Goal: Information Seeking & Learning: Find contact information

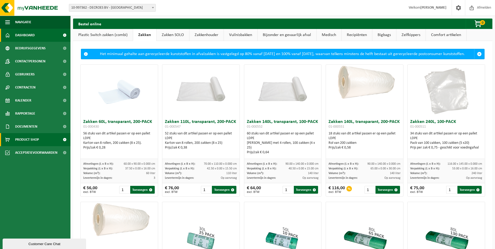
click at [31, 35] on span "Dashboard" at bounding box center [25, 35] width 20 height 13
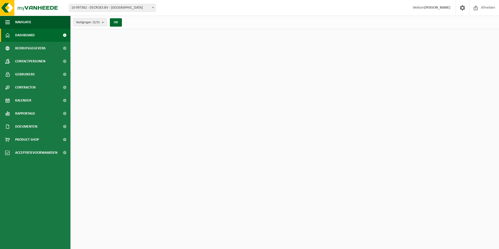
click at [29, 50] on span "Bedrijfsgegevens" at bounding box center [30, 48] width 31 height 13
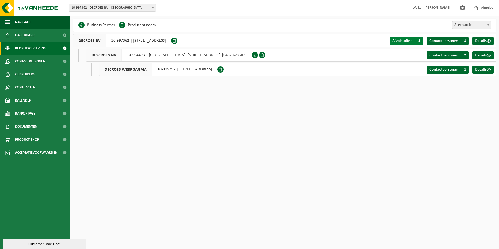
click at [411, 41] on span "Afvalstoffen" at bounding box center [402, 41] width 20 height 4
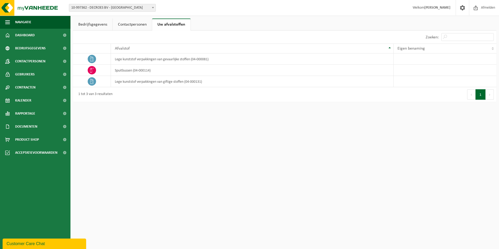
click at [137, 26] on link "Contactpersonen" at bounding box center [132, 25] width 39 height 12
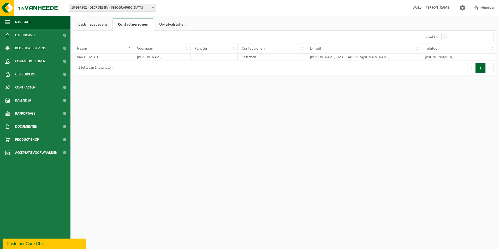
click at [96, 25] on link "Bedrijfsgegevens" at bounding box center [92, 25] width 39 height 12
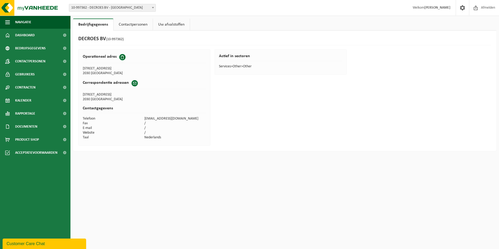
click at [128, 94] on td "OOSTERWEELSTEENWEG 57" at bounding box center [144, 94] width 123 height 5
click at [100, 73] on td "2030 ANTWERPEN" at bounding box center [114, 73] width 62 height 5
click at [100, 72] on td "2030 ANTWERPEN" at bounding box center [114, 73] width 62 height 5
drag, startPoint x: 102, startPoint y: 59, endPoint x: 111, endPoint y: 57, distance: 9.1
click at [111, 57] on h2 "Operationeel adres" at bounding box center [100, 56] width 34 height 5
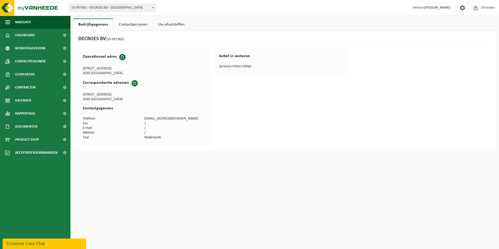
click at [133, 82] on span at bounding box center [135, 83] width 6 height 6
click at [121, 62] on div "Operationeel adres" at bounding box center [144, 58] width 123 height 9
click at [121, 59] on span at bounding box center [122, 57] width 6 height 6
click at [108, 77] on div "Operationeel adres OOSTERWEELSTEENWEG 57 2030 ANTWERPEN Correspondentie adresse…" at bounding box center [144, 97] width 132 height 96
click at [110, 74] on td "2030 ANTWERPEN" at bounding box center [114, 73] width 62 height 5
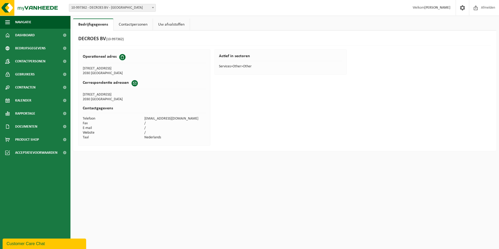
click at [164, 26] on link "Uw afvalstoffen" at bounding box center [171, 25] width 37 height 12
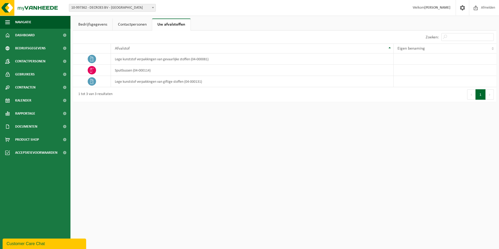
click at [140, 23] on link "Contactpersonen" at bounding box center [132, 25] width 39 height 12
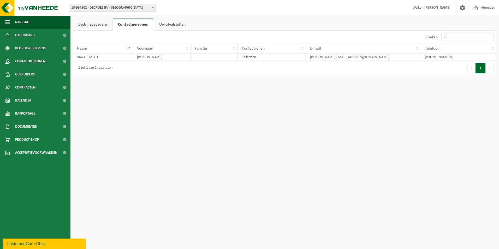
click at [99, 26] on link "Bedrijfsgegevens" at bounding box center [92, 25] width 39 height 12
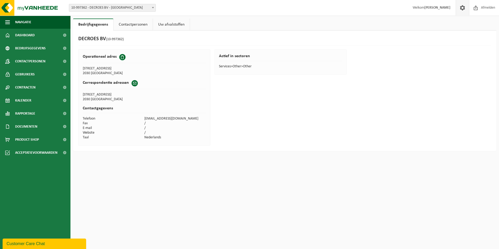
click at [459, 8] on span at bounding box center [463, 7] width 8 height 15
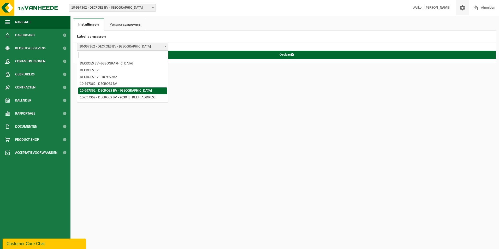
click at [155, 46] on span "10-997362 - DECROES BV - [GEOGRAPHIC_DATA]" at bounding box center [122, 46] width 91 height 7
click at [247, 87] on html "Vestiging: 10-997362 - DECROES BV - [GEOGRAPHIC_DATA] 10-994493 - DESCROES [GEO…" at bounding box center [249, 124] width 499 height 249
click at [290, 90] on html "Vestiging: 10-997362 - DECROES BV - [GEOGRAPHIC_DATA] 10-994493 - DESCROES [GEO…" at bounding box center [249, 124] width 499 height 249
click at [136, 20] on link "Persoonsgegevens" at bounding box center [124, 25] width 41 height 12
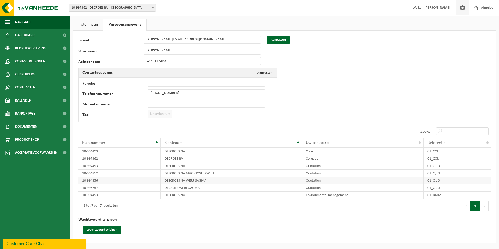
click at [206, 180] on td "DESCROES NV WERF SAGMA" at bounding box center [231, 180] width 141 height 7
click at [200, 180] on td "DESCROES NV WERF SAGMA" at bounding box center [231, 180] width 141 height 7
